Goal: Task Accomplishment & Management: Manage account settings

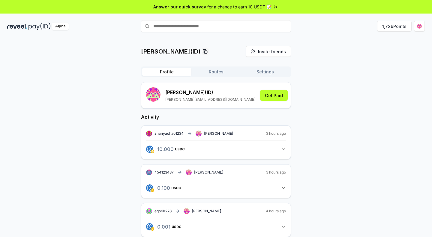
click at [220, 75] on button "Routes" at bounding box center [216, 72] width 49 height 8
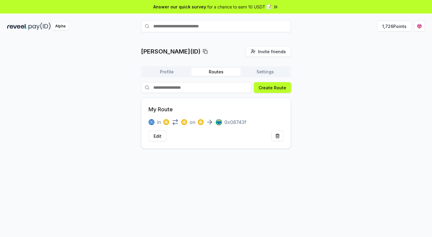
click at [172, 76] on div "Profile Routes Settings" at bounding box center [216, 71] width 150 height 11
click at [167, 70] on button "Profile" at bounding box center [166, 72] width 49 height 8
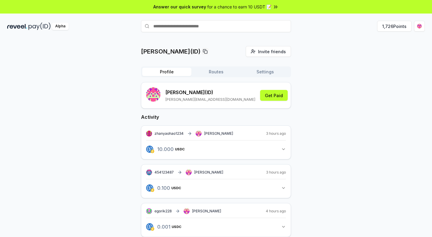
click at [197, 70] on button "Routes" at bounding box center [216, 72] width 49 height 8
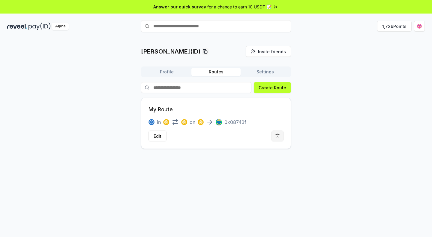
click at [275, 135] on button at bounding box center [278, 135] width 12 height 11
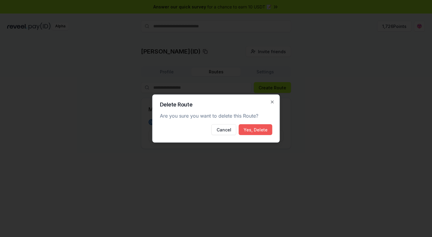
click at [247, 125] on button "Yes, Delete" at bounding box center [256, 129] width 34 height 11
